Goal: Task Accomplishment & Management: Use online tool/utility

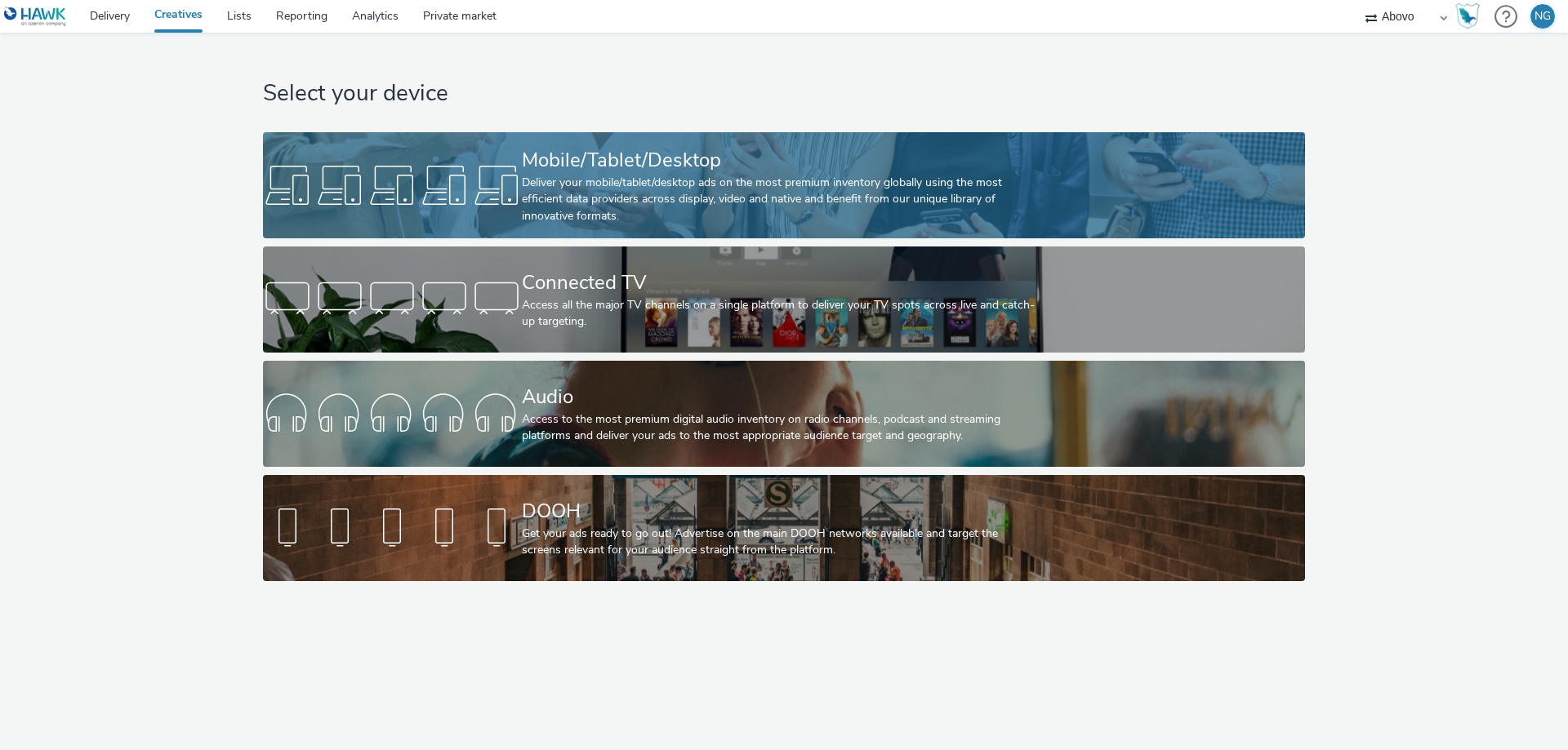
click at [365, 190] on div at bounding box center [393, 185] width 259 height 53
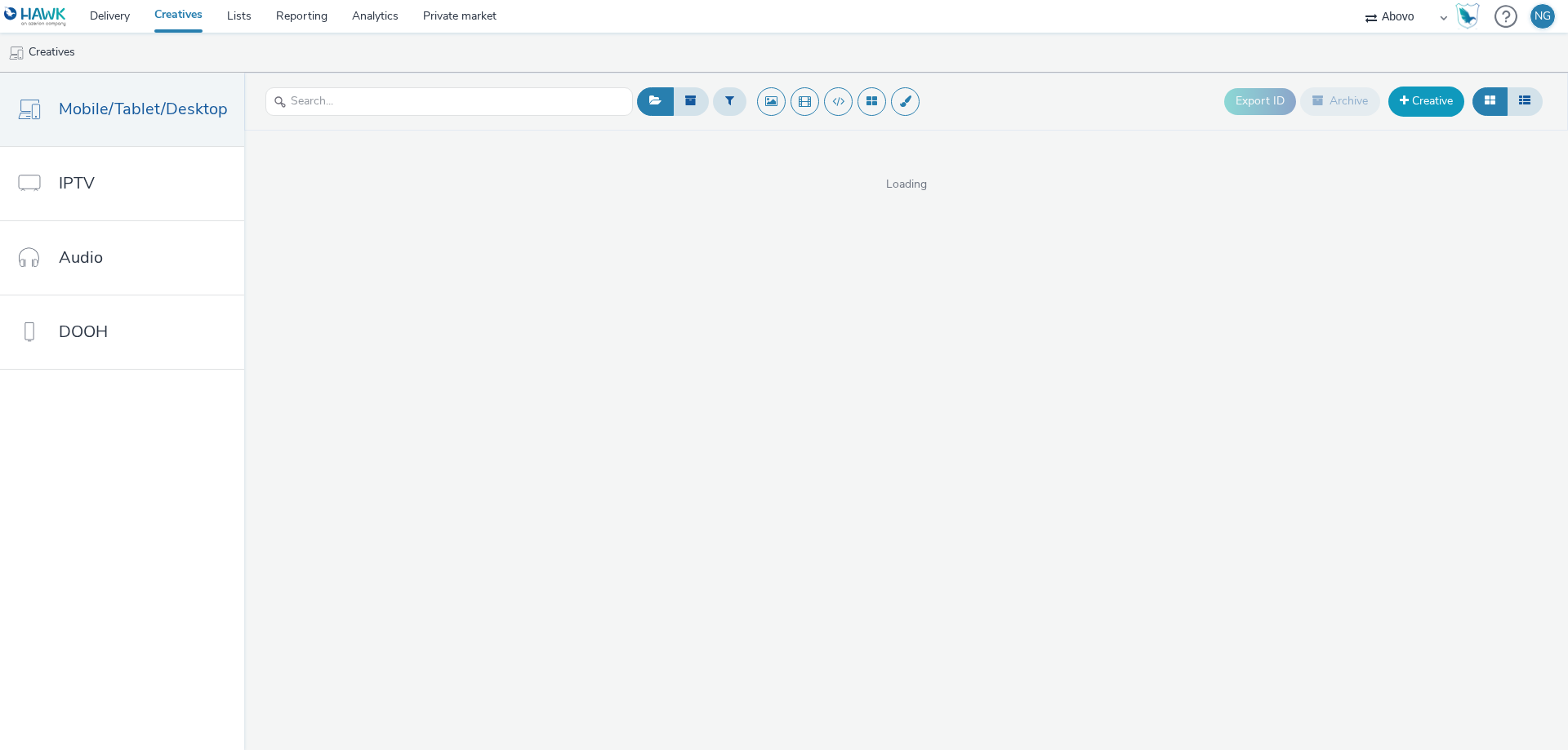
click at [1417, 98] on link "Creative" at bounding box center [1427, 101] width 76 height 29
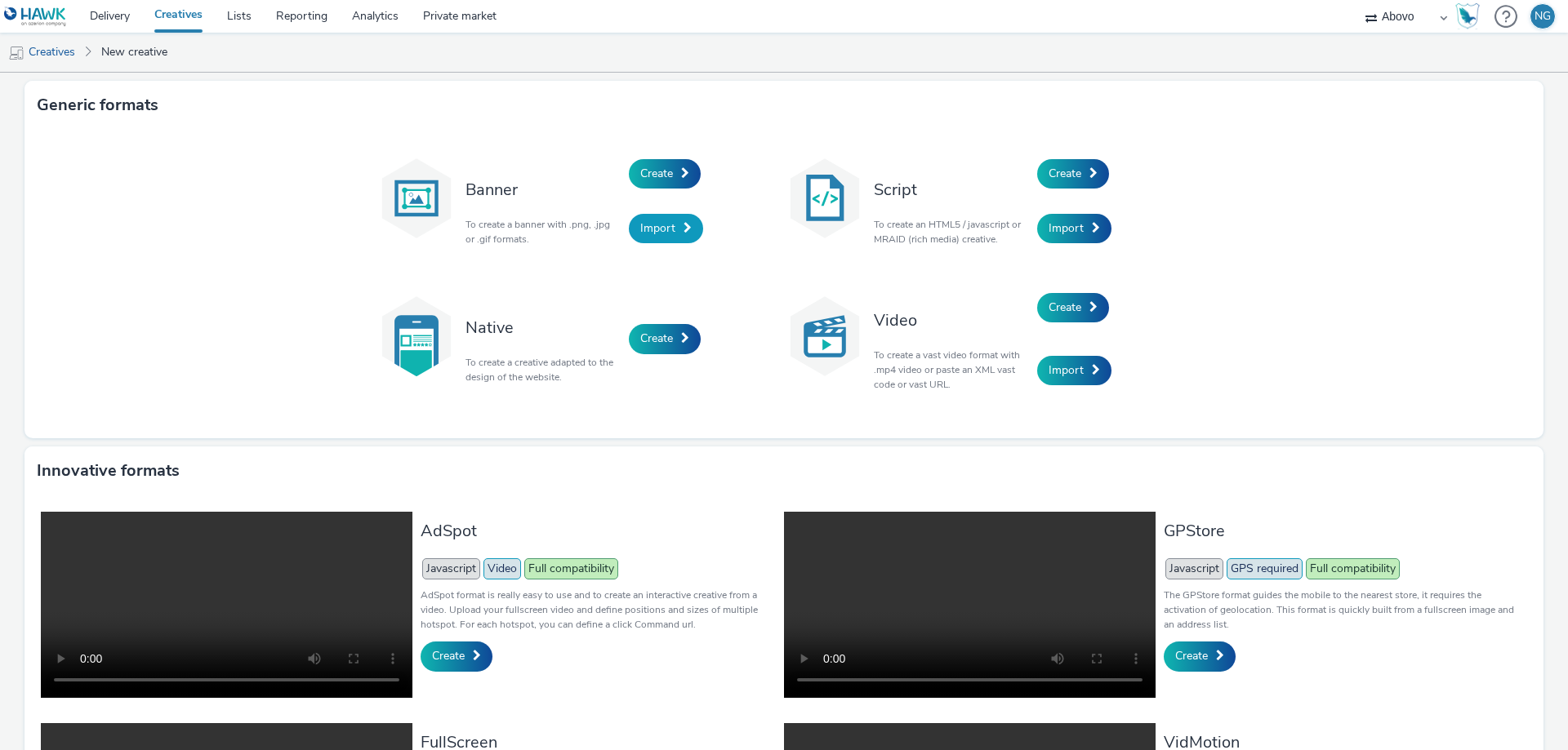
click at [674, 226] on link "Import" at bounding box center [666, 229] width 74 height 29
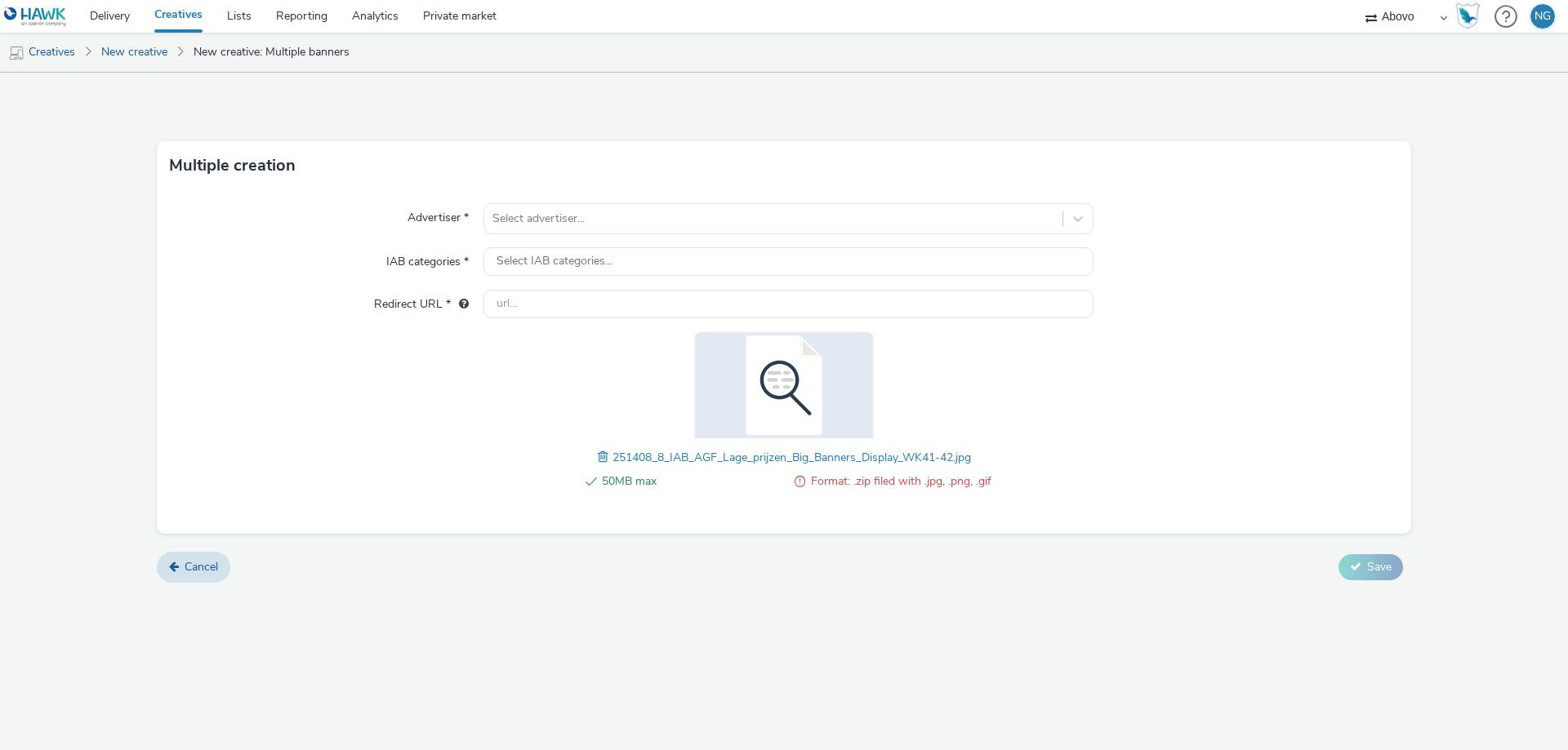
click at [598, 457] on span at bounding box center [605, 457] width 15 height 18
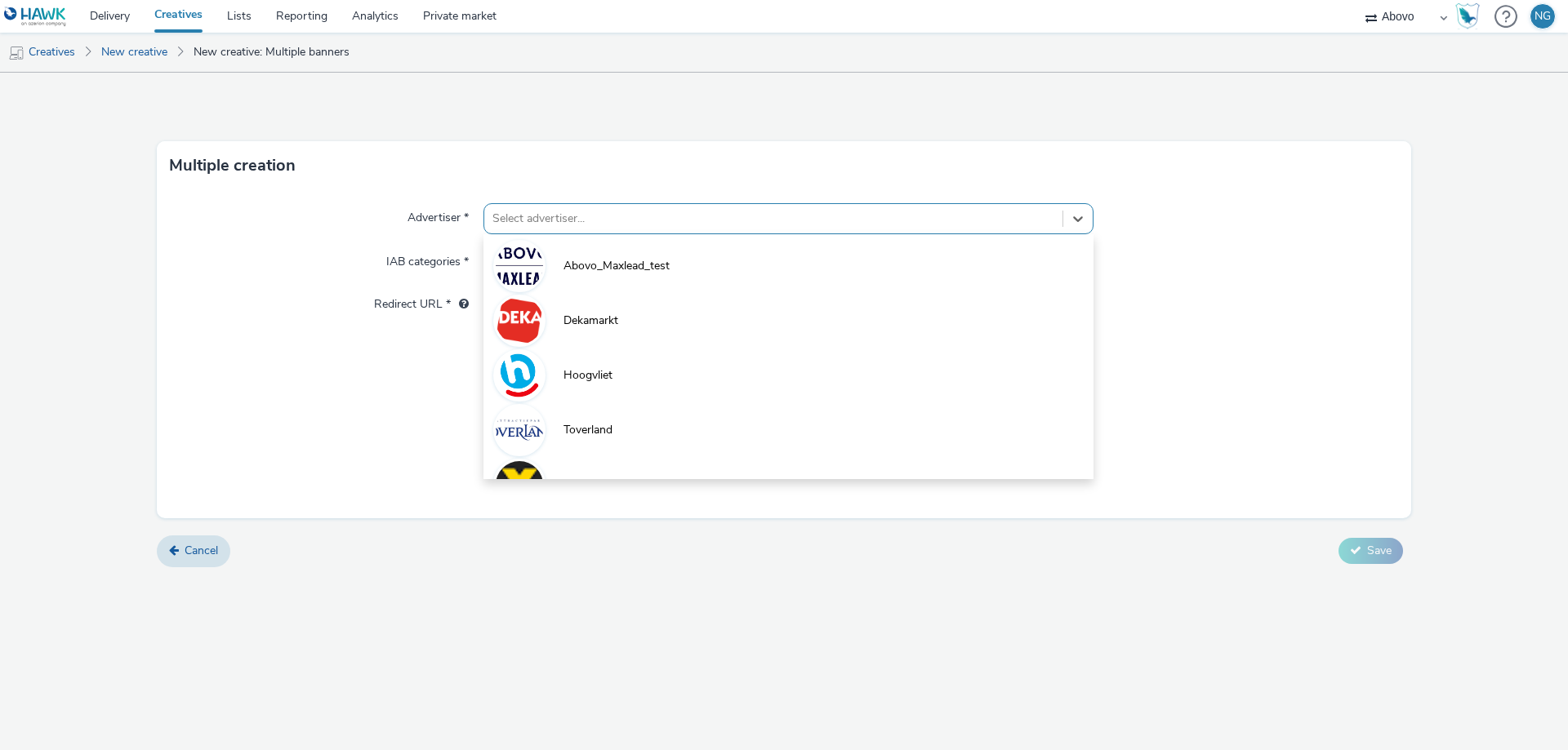
click at [520, 218] on div at bounding box center [773, 219] width 562 height 19
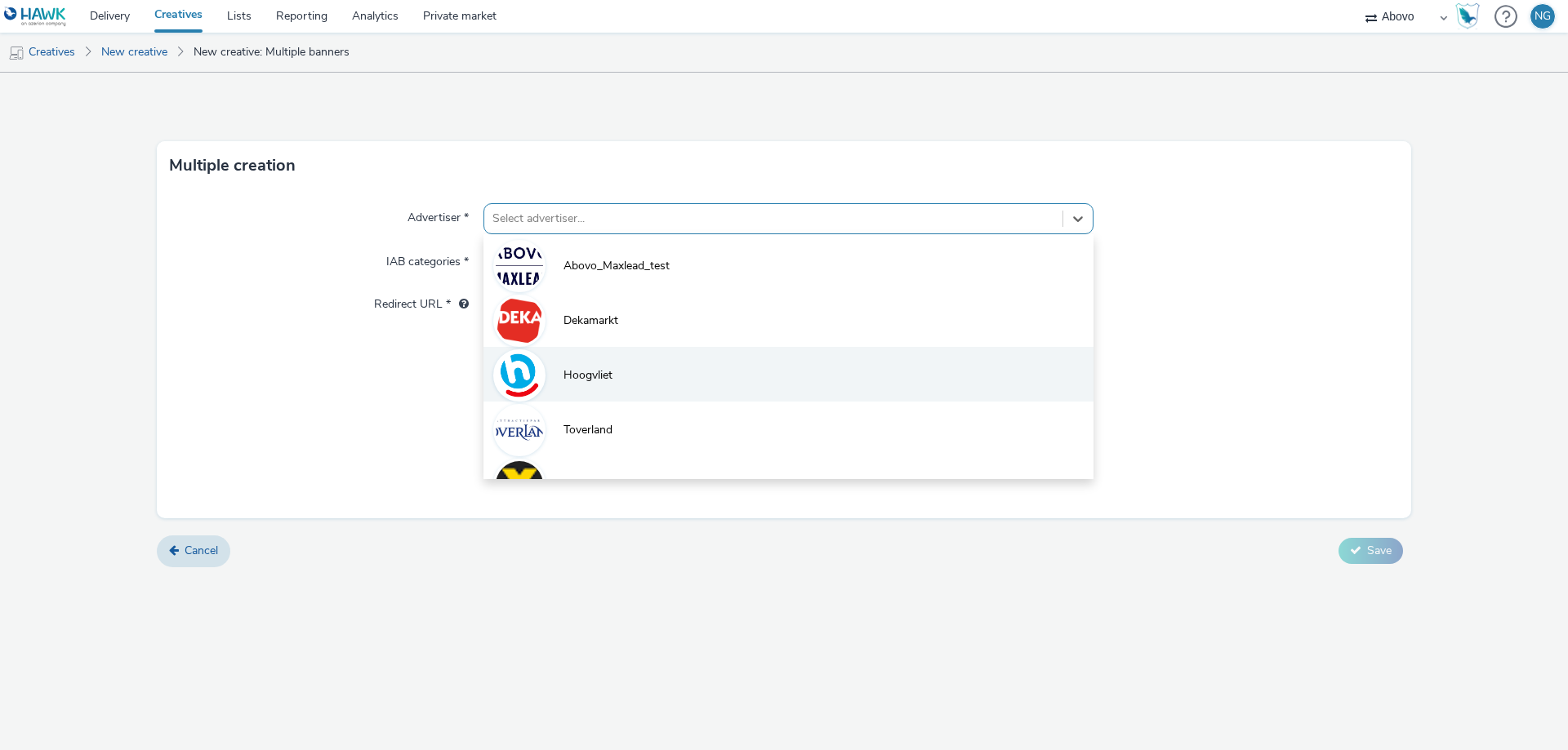
click at [605, 359] on li "Hoogvliet" at bounding box center [788, 374] width 610 height 55
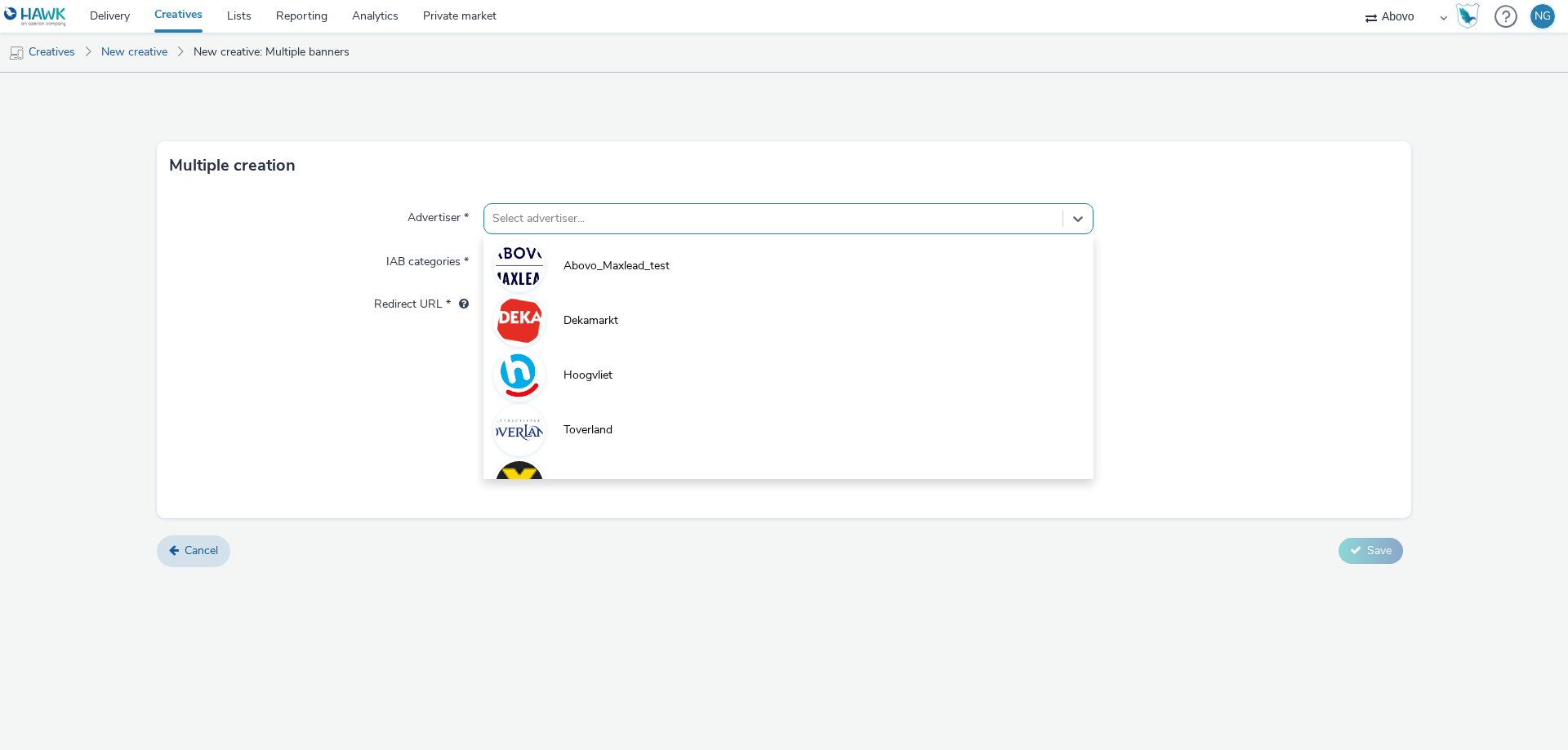
type input "http://hoogvliet.nl"
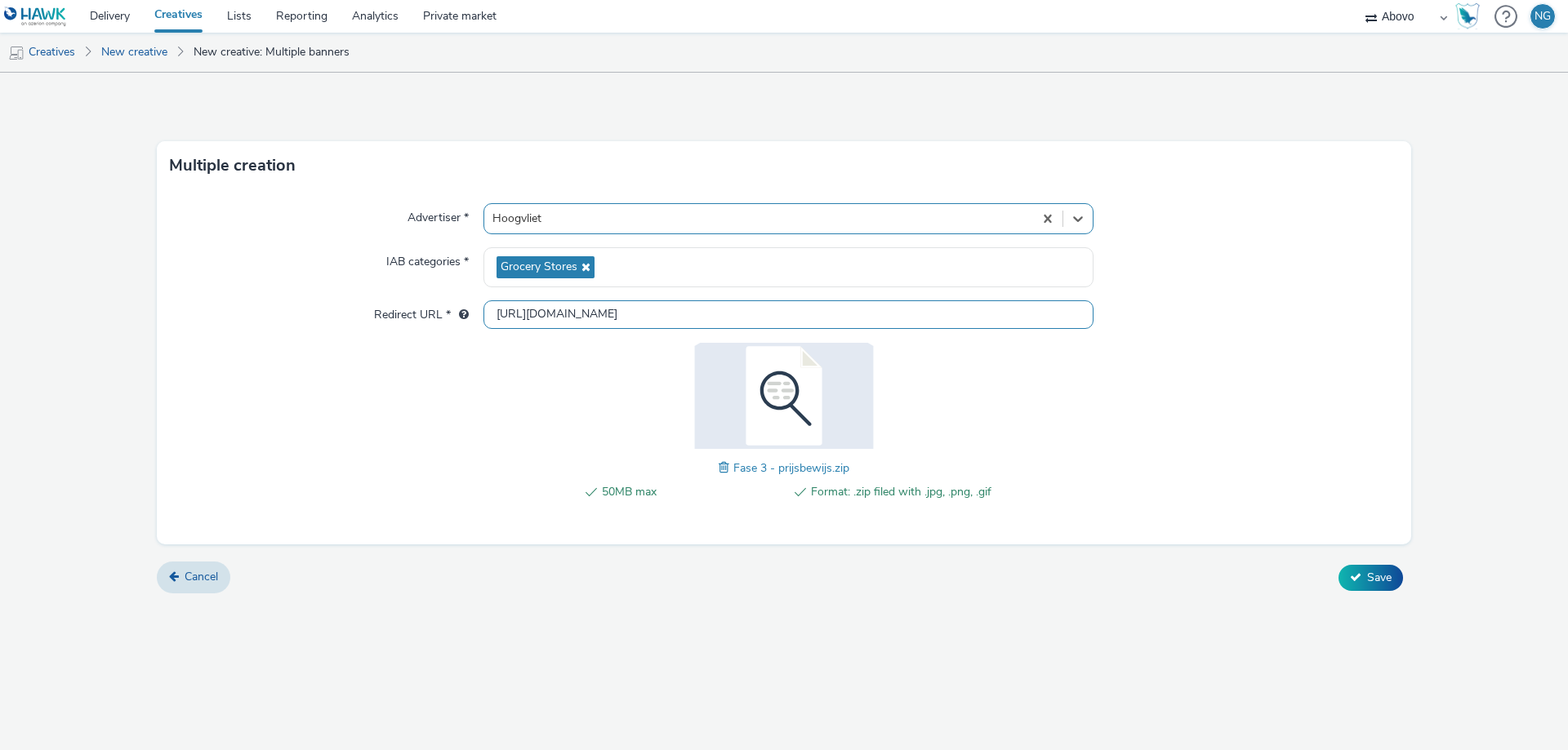
click at [609, 320] on input "http://hoogvliet.nl" at bounding box center [788, 314] width 610 height 28
